Goal: Task Accomplishment & Management: Manage account settings

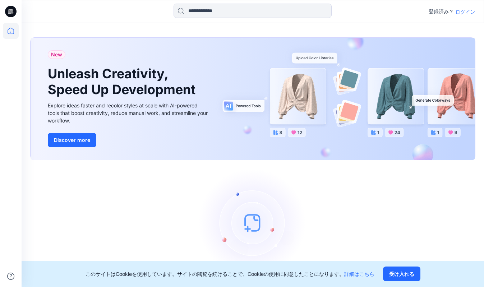
scroll to position [19, 0]
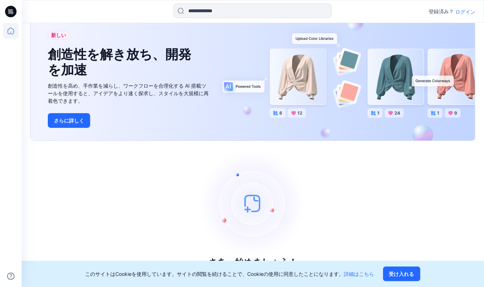
click at [467, 14] on font "ログイン" at bounding box center [465, 12] width 20 height 6
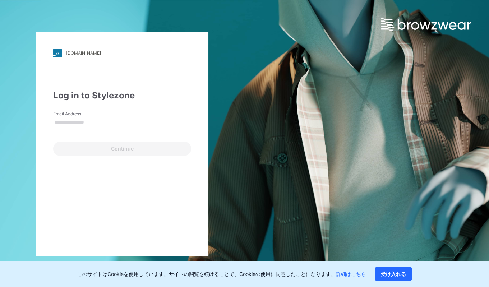
click at [126, 126] on input "Email Address" at bounding box center [122, 122] width 138 height 11
type input "**********"
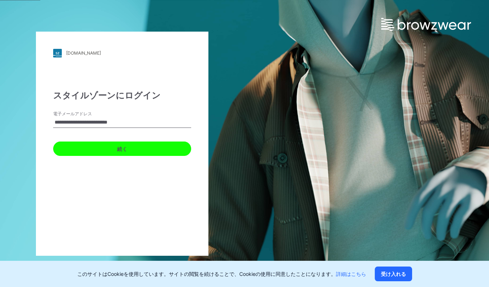
click at [116, 148] on button "続く" at bounding box center [122, 149] width 138 height 14
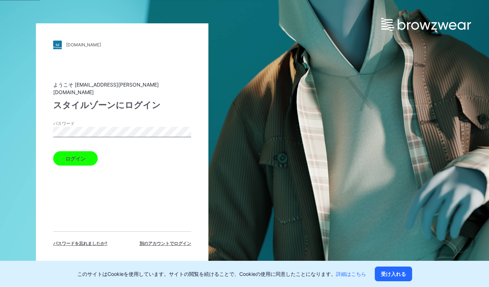
click at [72, 158] on font "ログイン" at bounding box center [75, 158] width 20 height 8
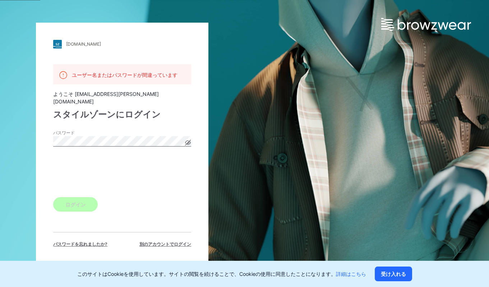
click at [80, 197] on button "ログイン" at bounding box center [75, 204] width 45 height 14
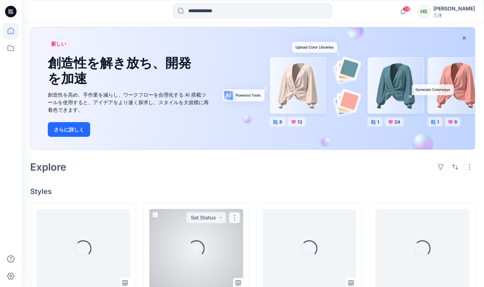
scroll to position [218, 0]
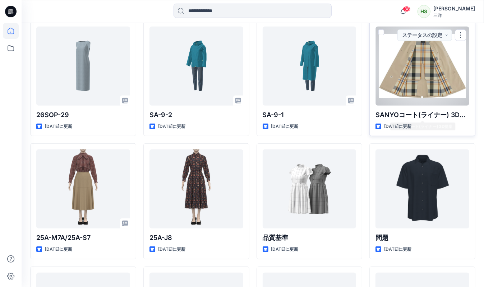
click at [415, 65] on div at bounding box center [422, 66] width 94 height 79
